Goal: Check status: Check status

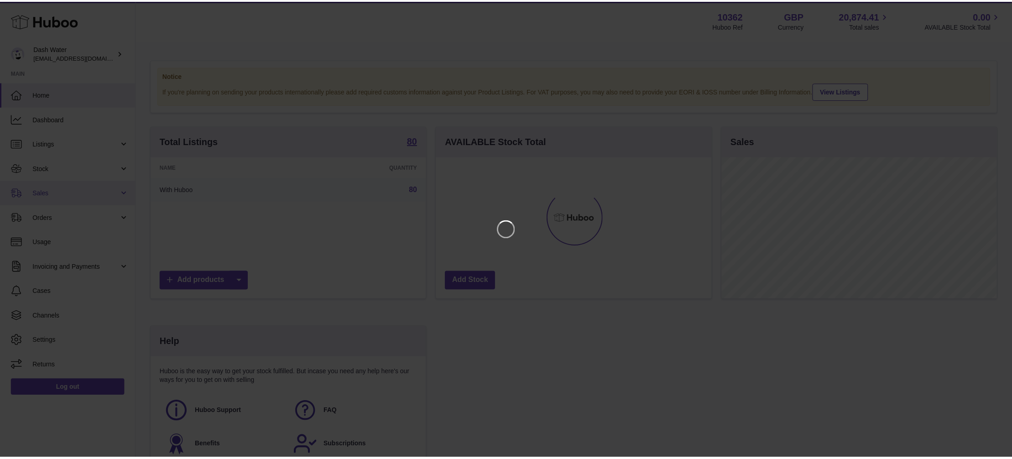
scroll to position [142, 277]
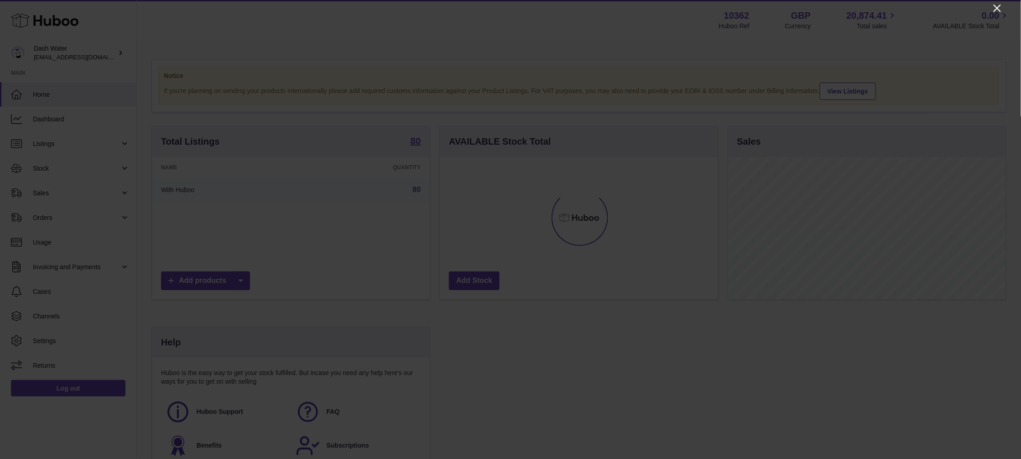
click at [999, 4] on icon "Close" at bounding box center [997, 8] width 11 height 11
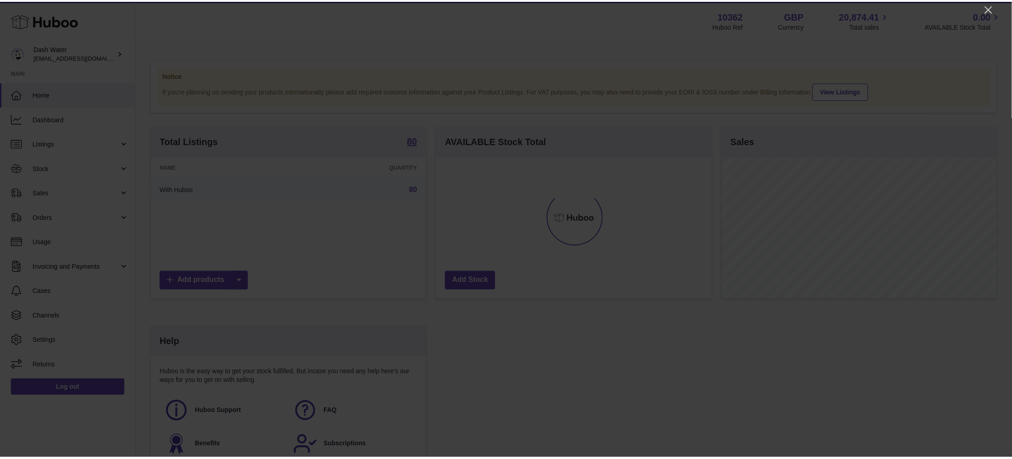
scroll to position [456271, 456138]
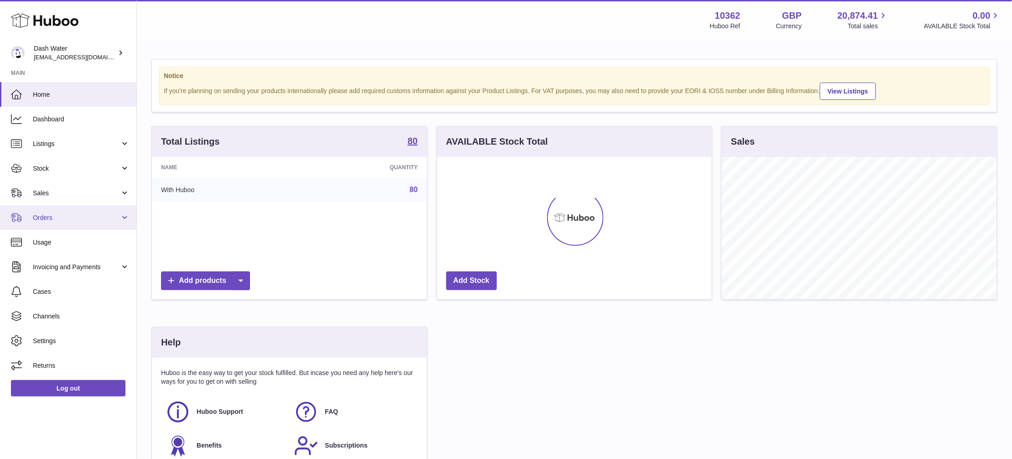
click at [79, 211] on link "Orders" at bounding box center [68, 217] width 136 height 25
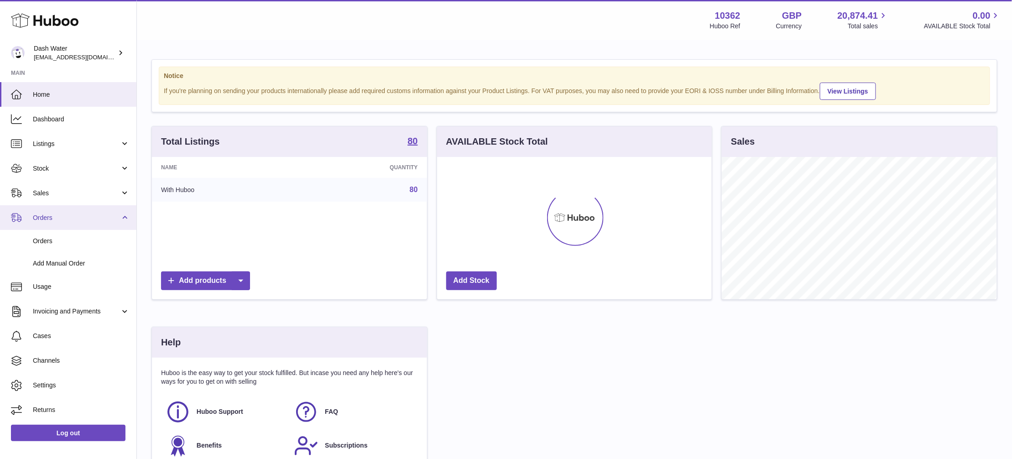
click at [85, 216] on span "Orders" at bounding box center [76, 218] width 87 height 9
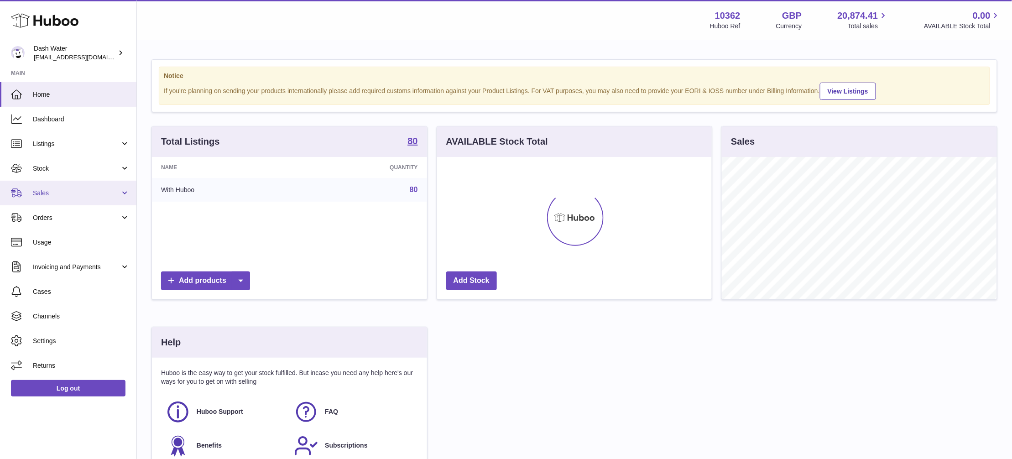
click at [99, 190] on span "Sales" at bounding box center [76, 193] width 87 height 9
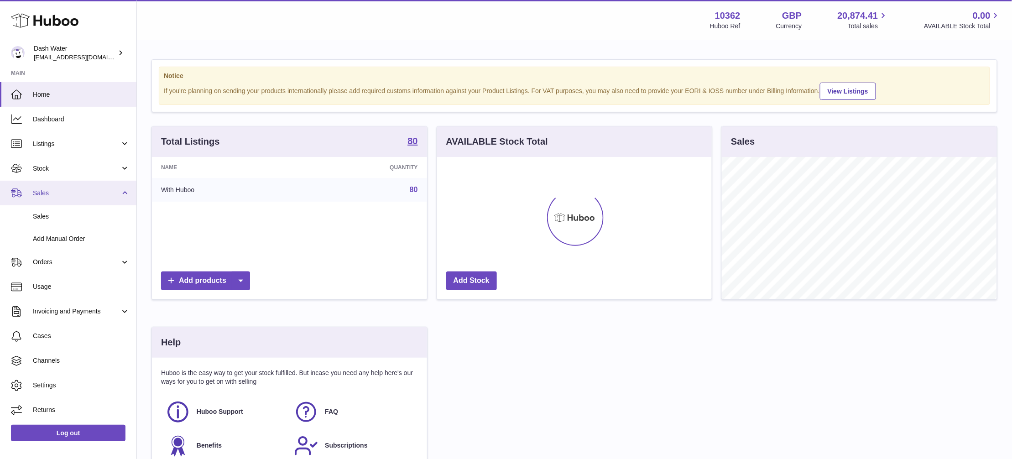
click at [93, 199] on link "Sales" at bounding box center [68, 193] width 136 height 25
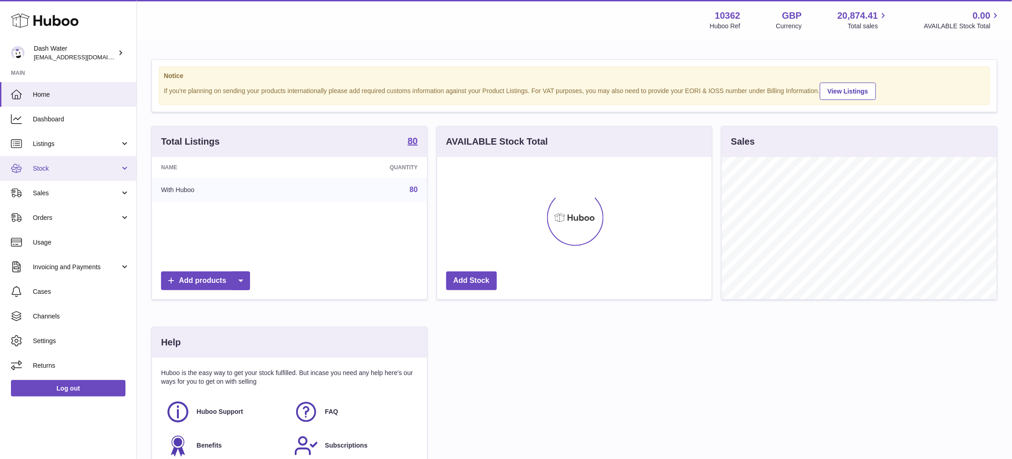
click at [99, 164] on span "Stock" at bounding box center [76, 168] width 87 height 9
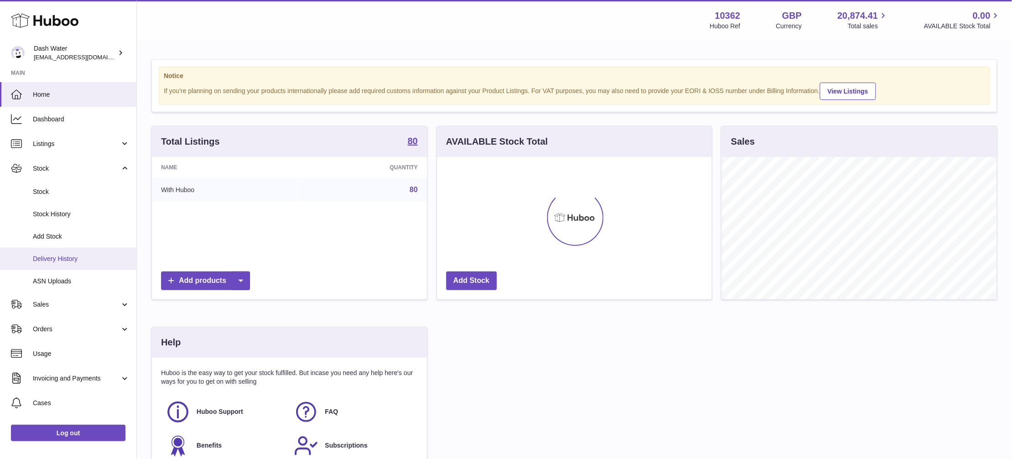
click at [81, 256] on span "Delivery History" at bounding box center [81, 259] width 97 height 9
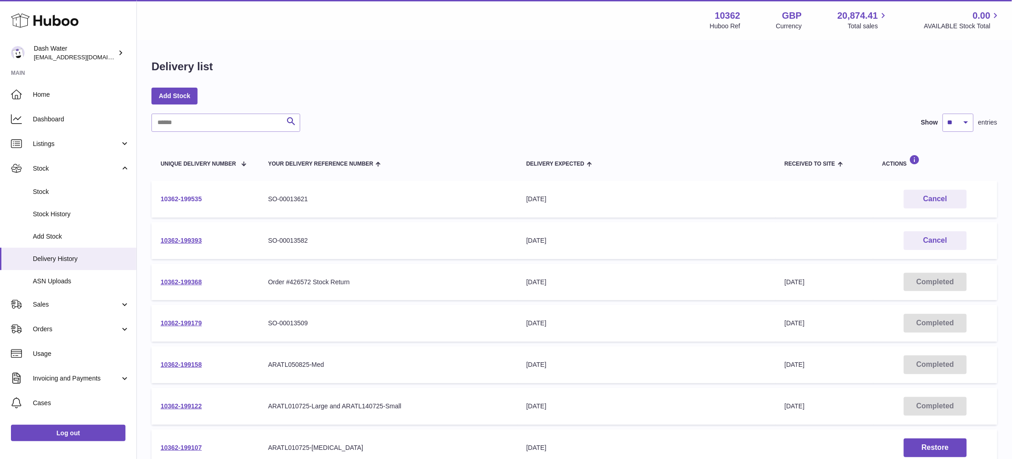
click at [183, 195] on link "10362-199535" at bounding box center [181, 198] width 41 height 7
